Goal: Task Accomplishment & Management: Manage account settings

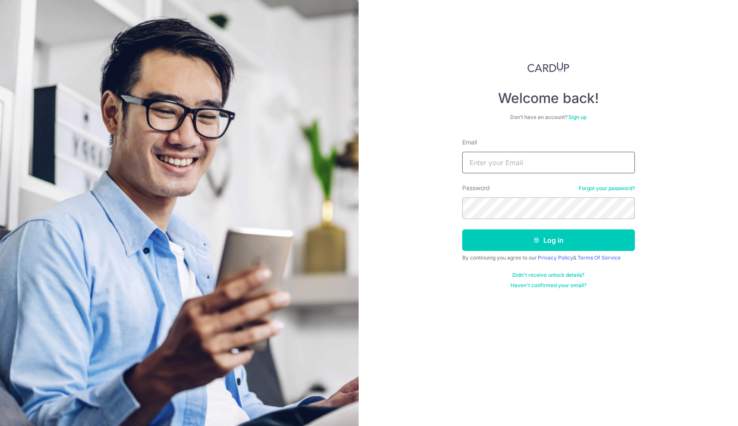
type input "[EMAIL_ADDRESS][DOMAIN_NAME]"
click at [548, 240] on button "Log in" at bounding box center [548, 240] width 173 height 22
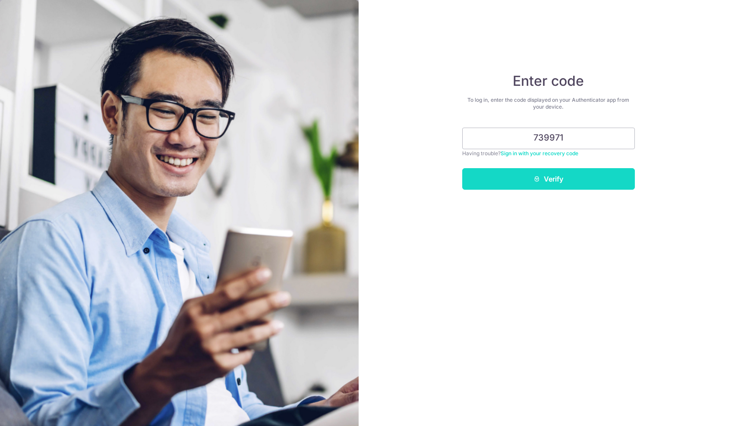
type input "739971"
click at [550, 181] on button "Verify" at bounding box center [548, 179] width 173 height 22
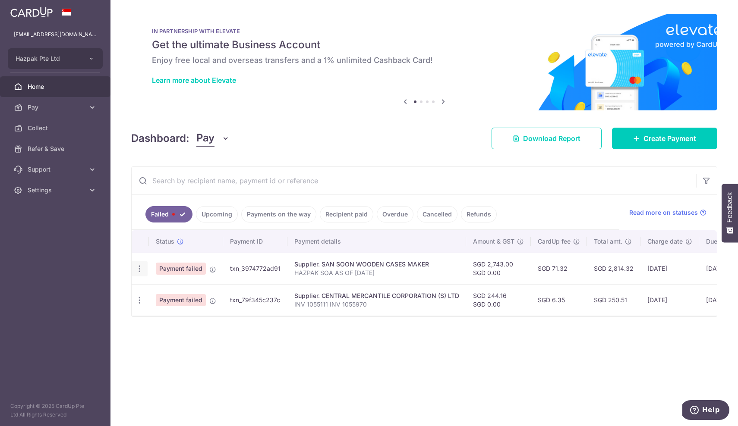
click at [138, 272] on icon "button" at bounding box center [139, 268] width 9 height 9
click at [152, 295] on link "Update payment" at bounding box center [177, 292] width 90 height 21
radio input "true"
type input "2,743.00"
type input "0.00"
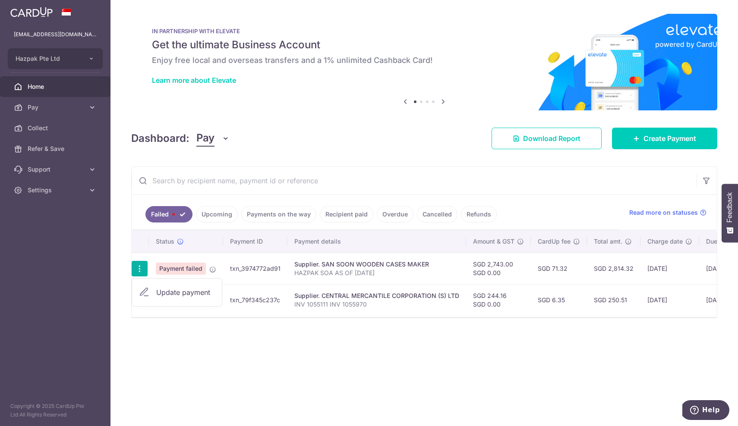
type input "HAZPAK SOA AS OF [DATE]"
type input "SAN SOON 274300"
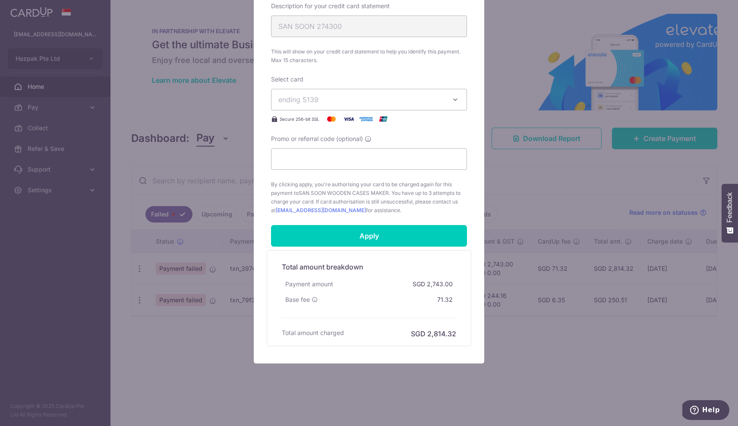
scroll to position [345, 0]
click at [367, 233] on input "Apply" at bounding box center [369, 236] width 196 height 22
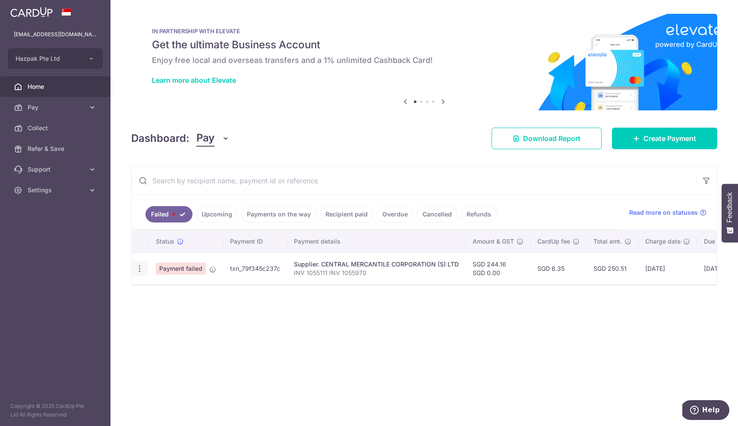
click at [139, 268] on icon "button" at bounding box center [139, 268] width 9 height 9
click at [151, 289] on link "Update payment" at bounding box center [177, 292] width 90 height 21
radio input "true"
type input "244.16"
type input "0.00"
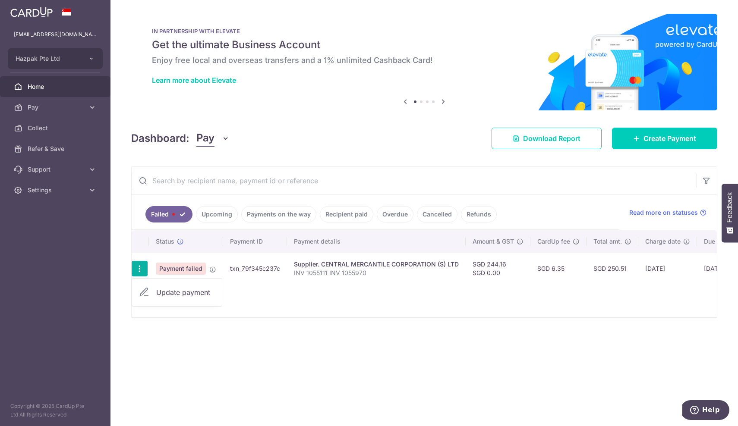
type input "INV 1055111 INV 1055970"
type input "CENTRAL 24416"
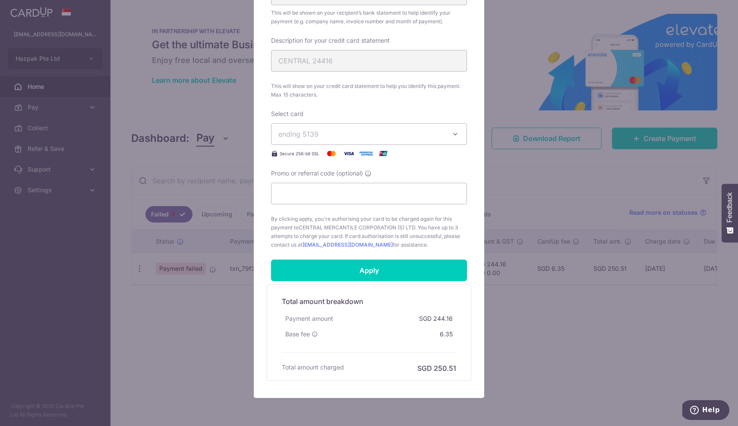
scroll to position [312, 0]
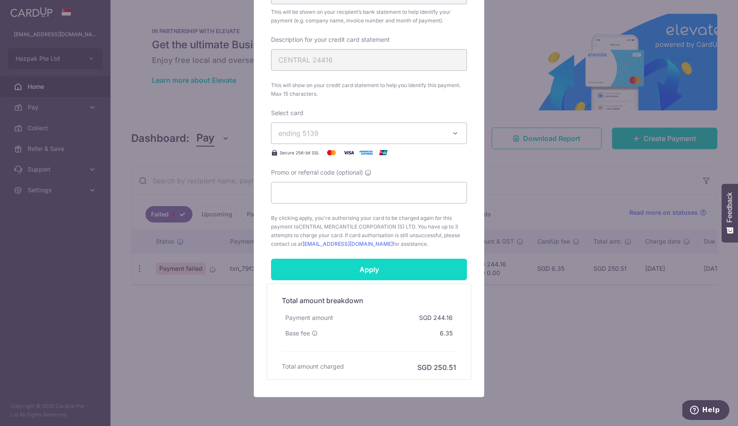
click at [372, 270] on input "Apply" at bounding box center [369, 270] width 196 height 22
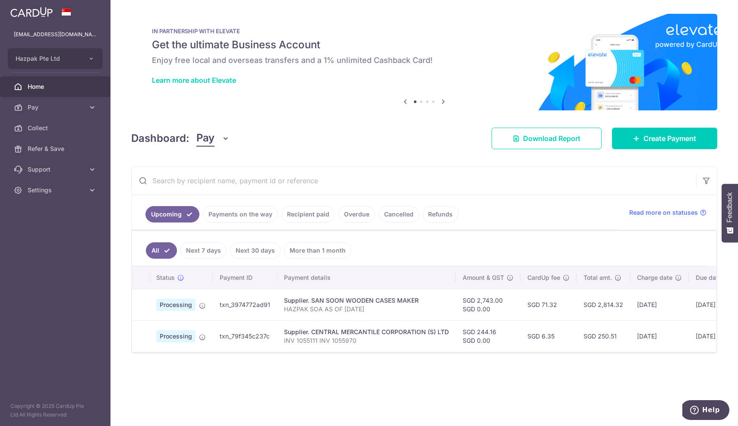
click at [29, 85] on span "Home" at bounding box center [56, 86] width 57 height 9
click at [243, 215] on link "Payments on the way" at bounding box center [240, 214] width 75 height 16
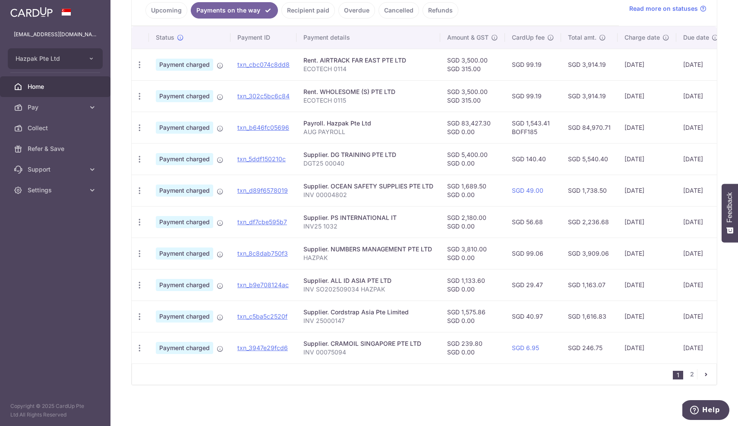
scroll to position [204, 0]
click at [706, 372] on icon "pager" at bounding box center [705, 374] width 7 height 7
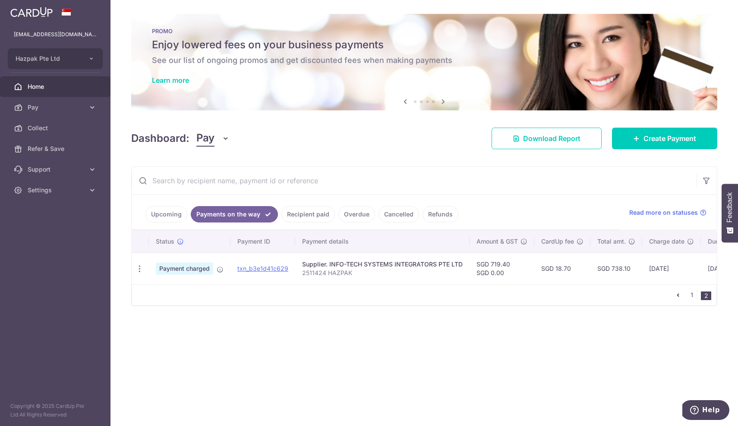
click at [162, 218] on link "Upcoming" at bounding box center [166, 214] width 42 height 16
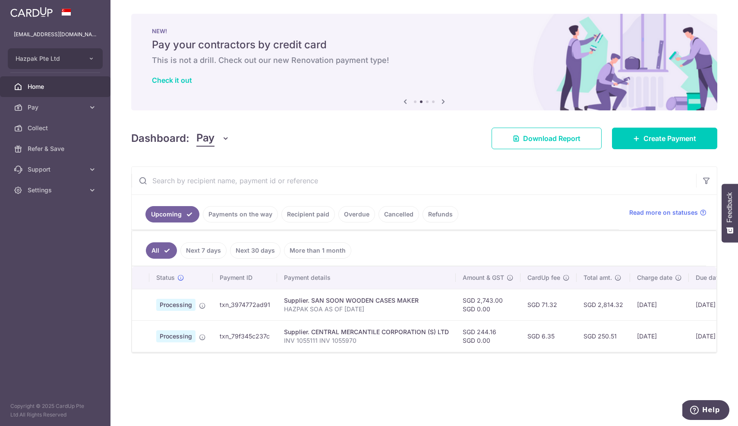
click at [232, 215] on link "Payments on the way" at bounding box center [240, 214] width 75 height 16
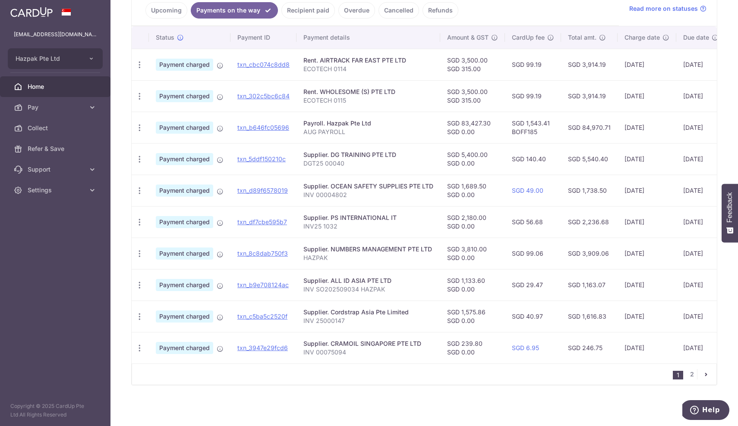
scroll to position [204, 0]
click at [689, 373] on link "2" at bounding box center [691, 374] width 10 height 10
